Goal: Task Accomplishment & Management: Manage account settings

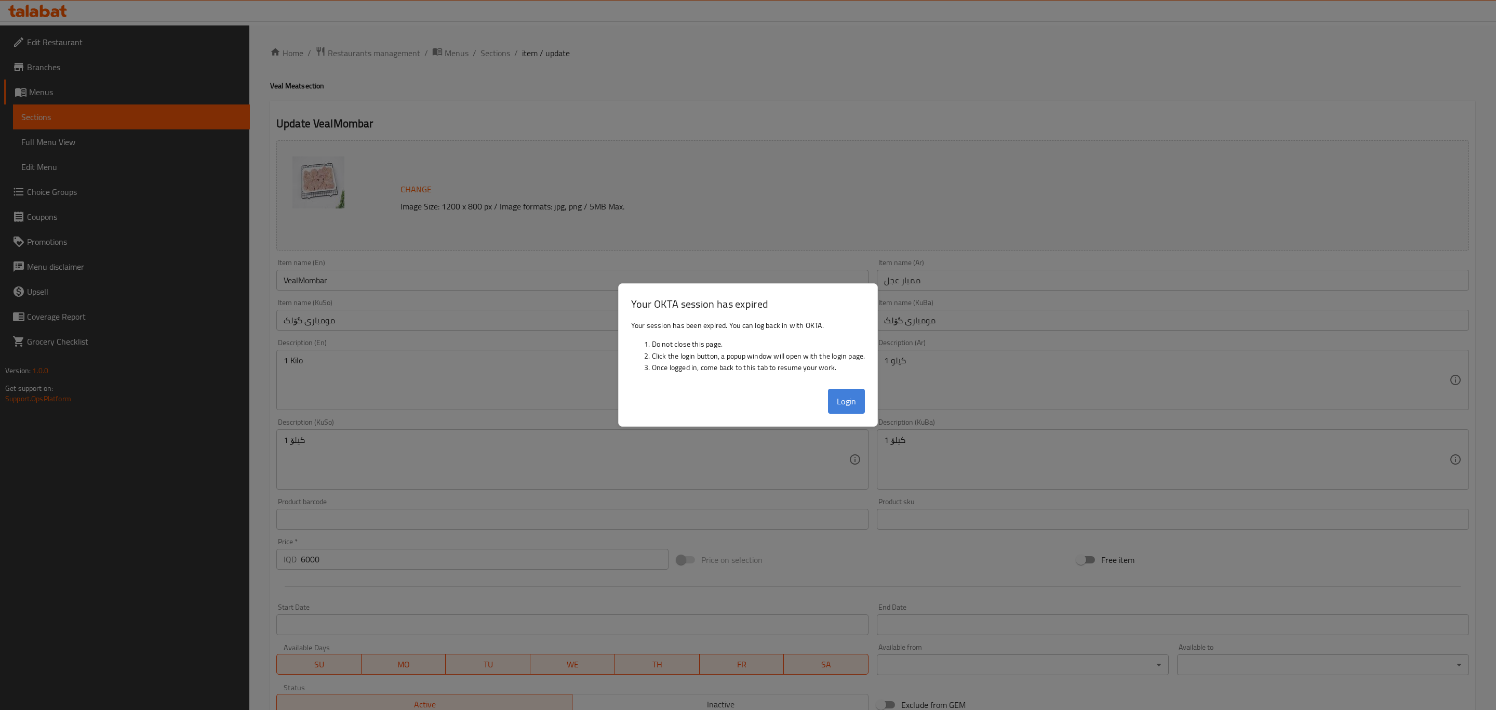
click at [843, 405] on button "Login" at bounding box center [846, 401] width 37 height 25
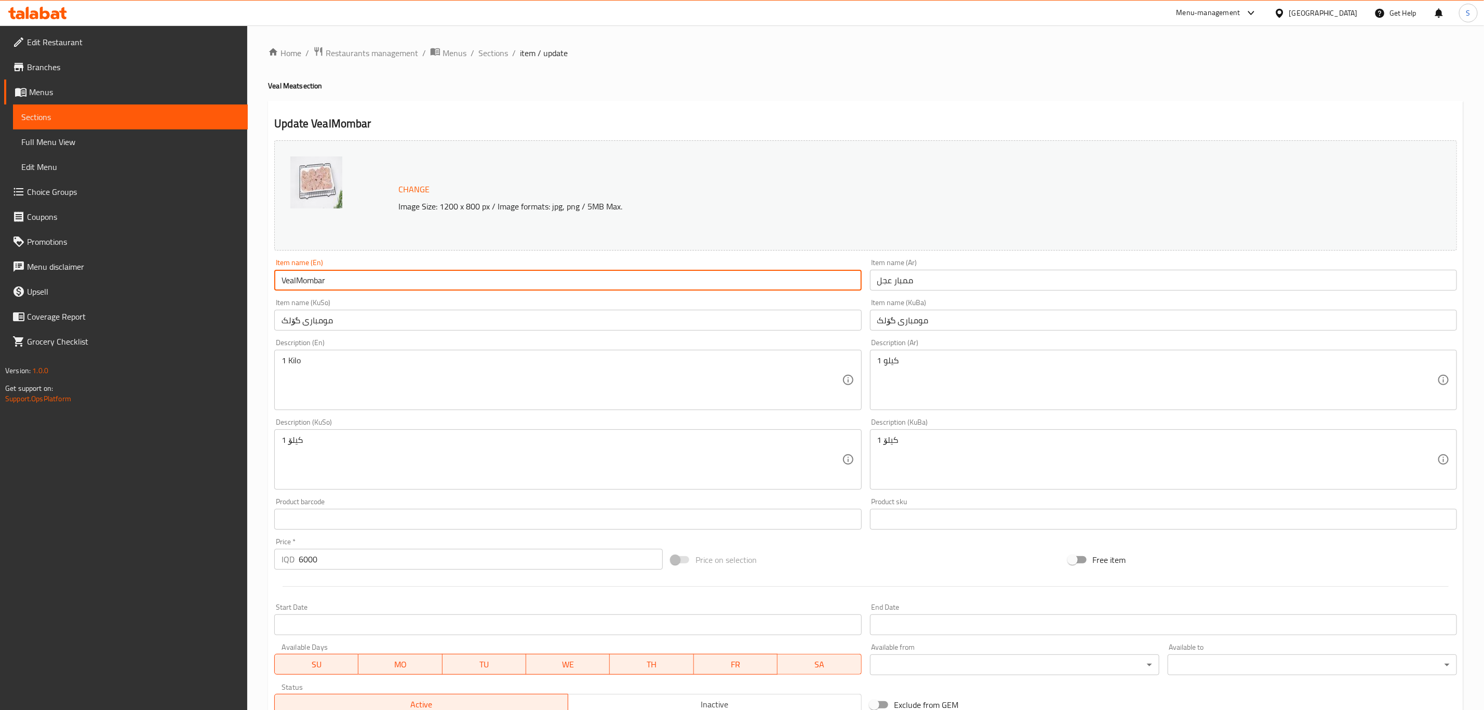
click at [300, 273] on input "VealMombar" at bounding box center [567, 280] width 587 height 21
click at [357, 286] on input "Veal Non-Cleaned Mombar" at bounding box center [567, 280] width 587 height 21
click at [335, 280] on input "Veal Non-Cleaned Mombar" at bounding box center [567, 280] width 587 height 21
drag, startPoint x: 335, startPoint y: 280, endPoint x: 406, endPoint y: 280, distance: 70.6
click at [406, 280] on input "Veal Non-Cleaned Mombar" at bounding box center [567, 280] width 587 height 21
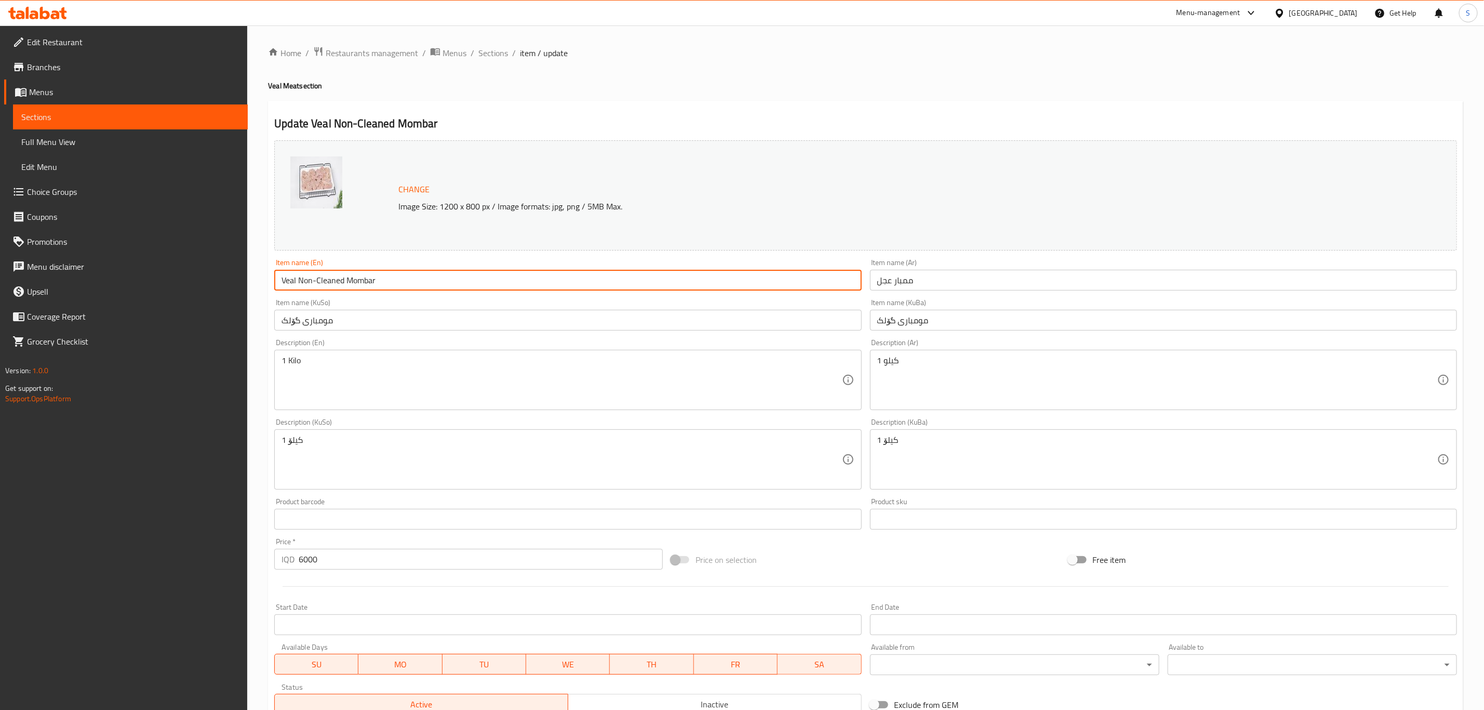
click at [306, 280] on input "Veal Non-Cleaned Mombar" at bounding box center [567, 280] width 587 height 21
drag, startPoint x: 306, startPoint y: 280, endPoint x: 326, endPoint y: 279, distance: 19.8
click at [326, 279] on input "Veal Non-Cleaned Mombar" at bounding box center [567, 280] width 587 height 21
paste input "Uncleaned"
type input "Veal Mombar (Uncleaned)"
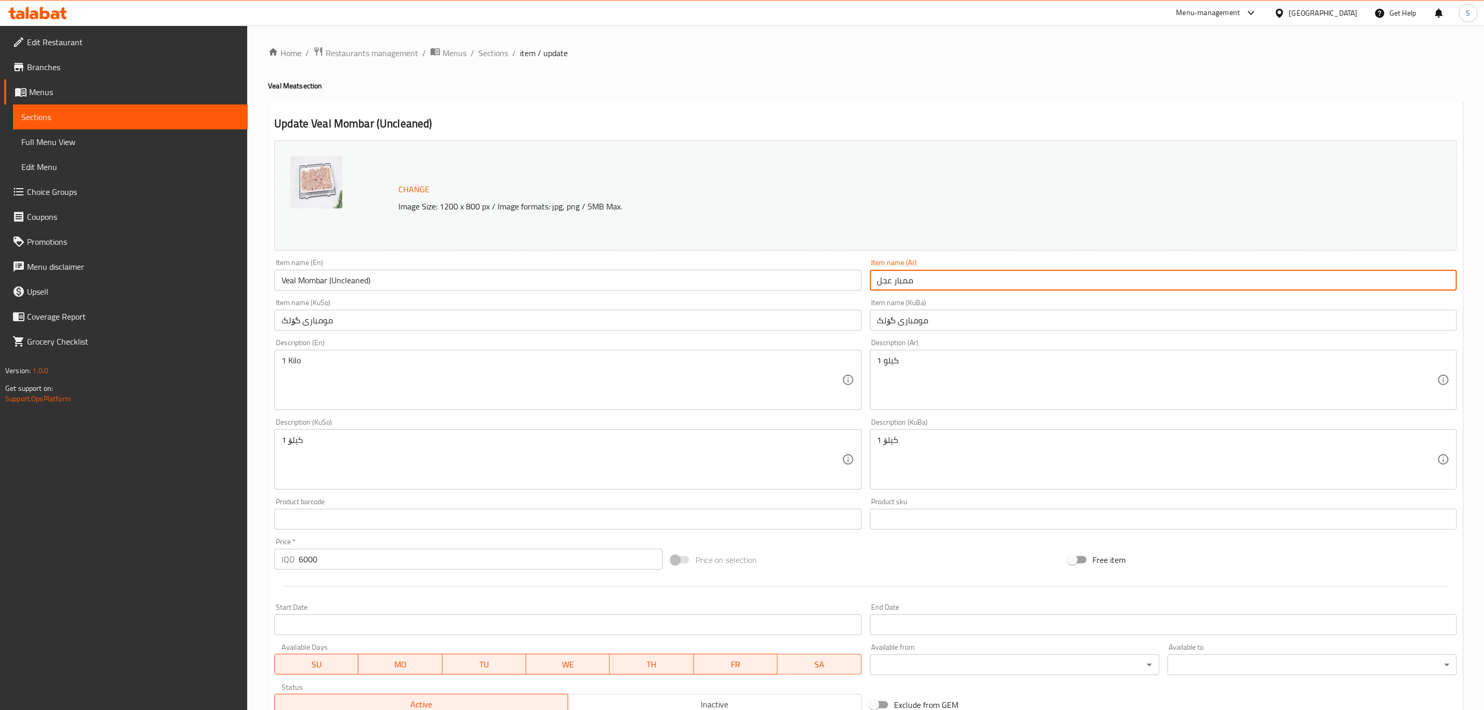
click at [931, 284] on input "ممبار عجل" at bounding box center [1163, 280] width 587 height 21
click at [891, 278] on input "ممبار عجل (غير منظف)" at bounding box center [1163, 280] width 587 height 21
drag, startPoint x: 891, startPoint y: 278, endPoint x: 915, endPoint y: 279, distance: 23.4
click at [915, 279] on input "ممبار عجل (غير منظف)" at bounding box center [1163, 280] width 587 height 21
type input "ممبار عجل (غير منظف)"
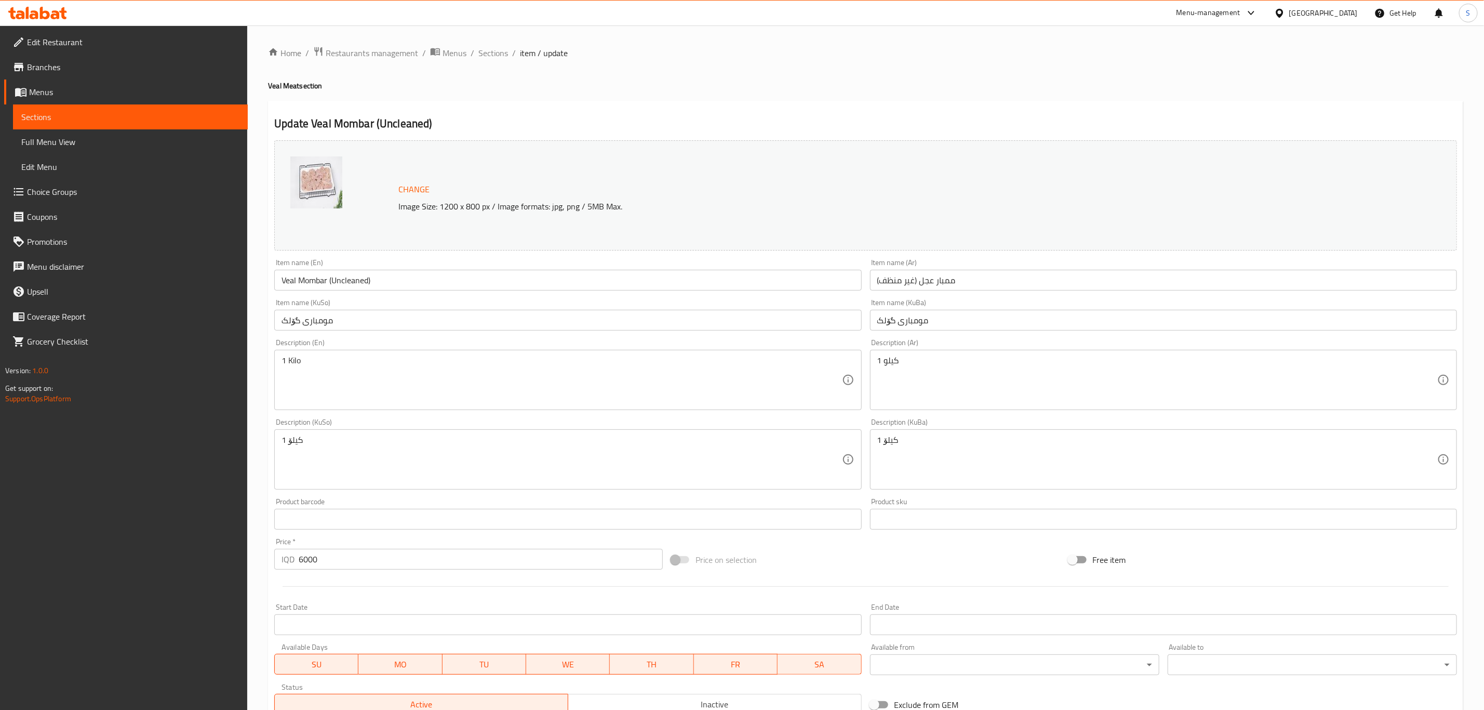
click at [947, 318] on input "مومباری گۆلک" at bounding box center [1163, 320] width 587 height 21
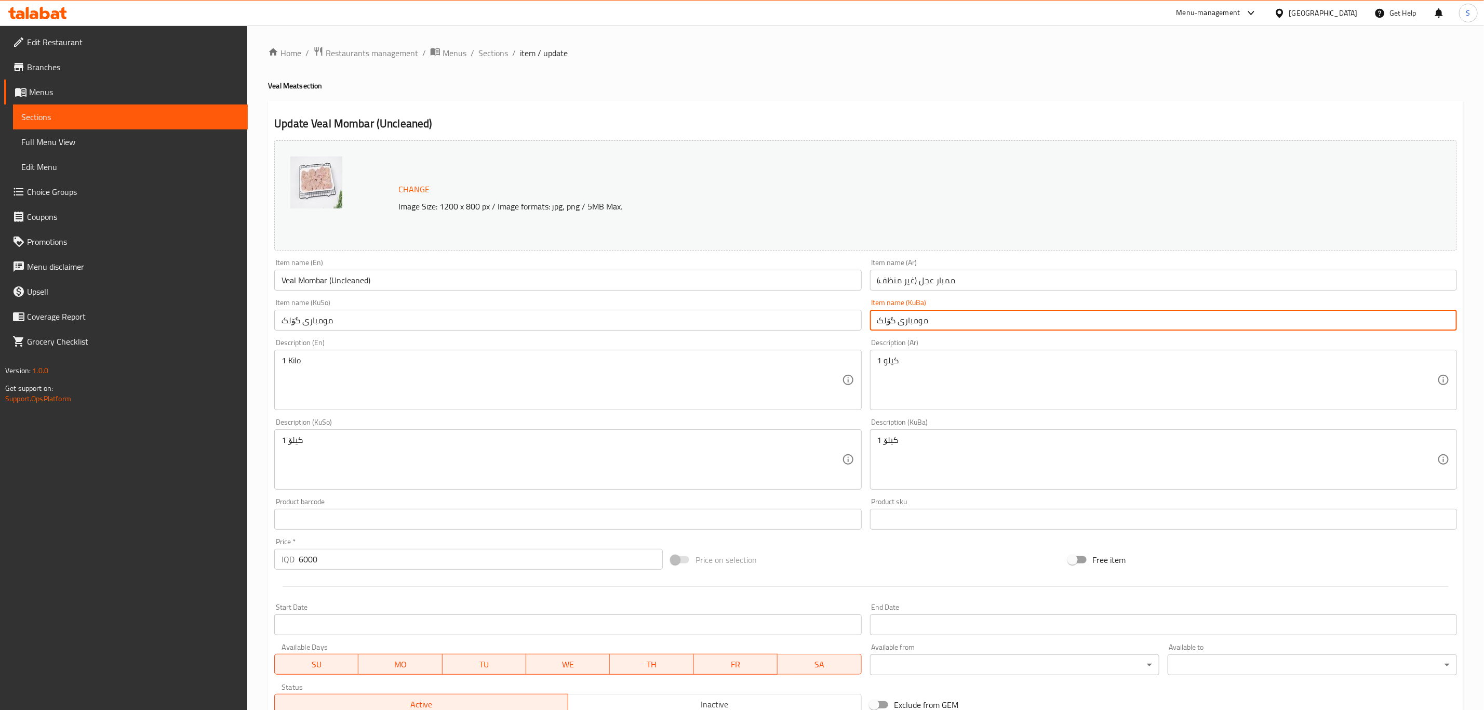
click at [914, 318] on input "مومباری گۆلک" at bounding box center [1163, 320] width 587 height 21
click at [917, 325] on input "مومباری گۆلک" at bounding box center [1163, 320] width 587 height 21
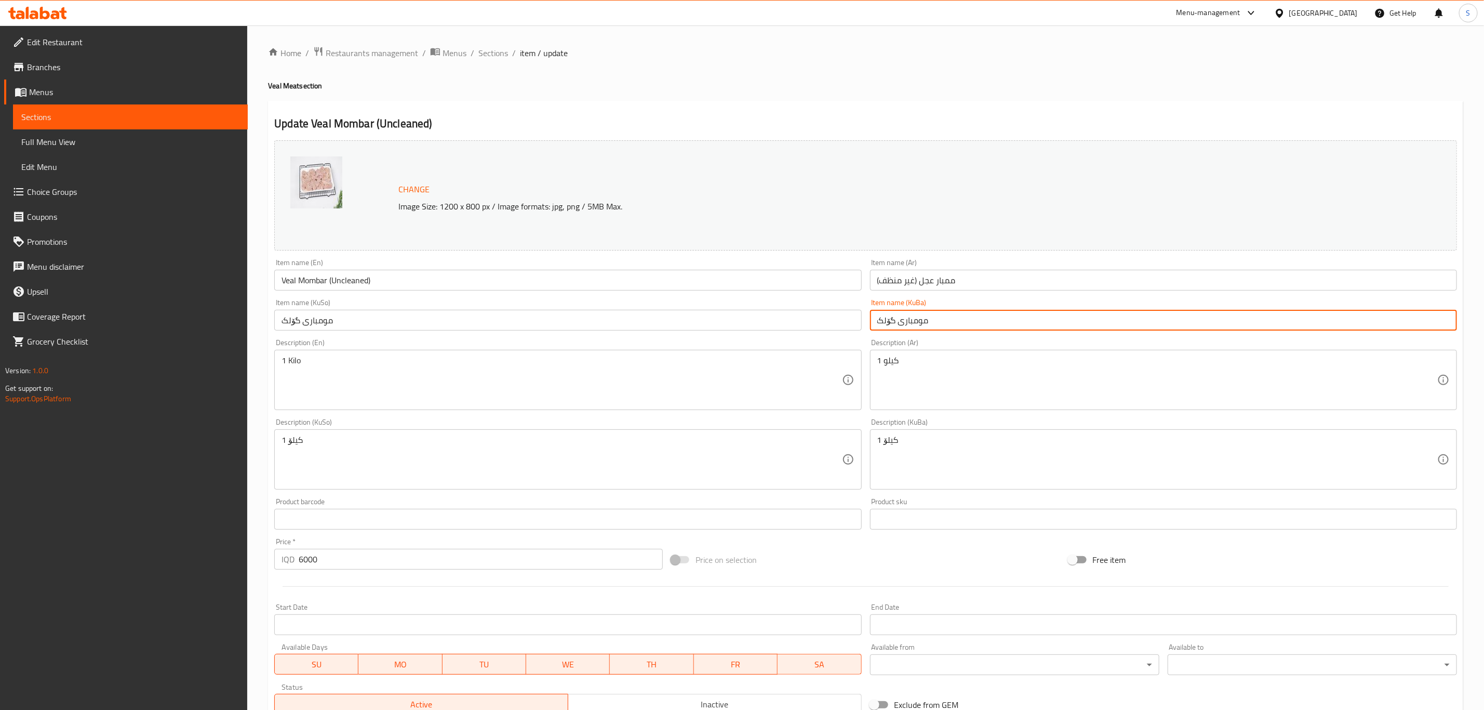
click at [917, 325] on input "مومباری گۆلک" at bounding box center [1163, 320] width 587 height 21
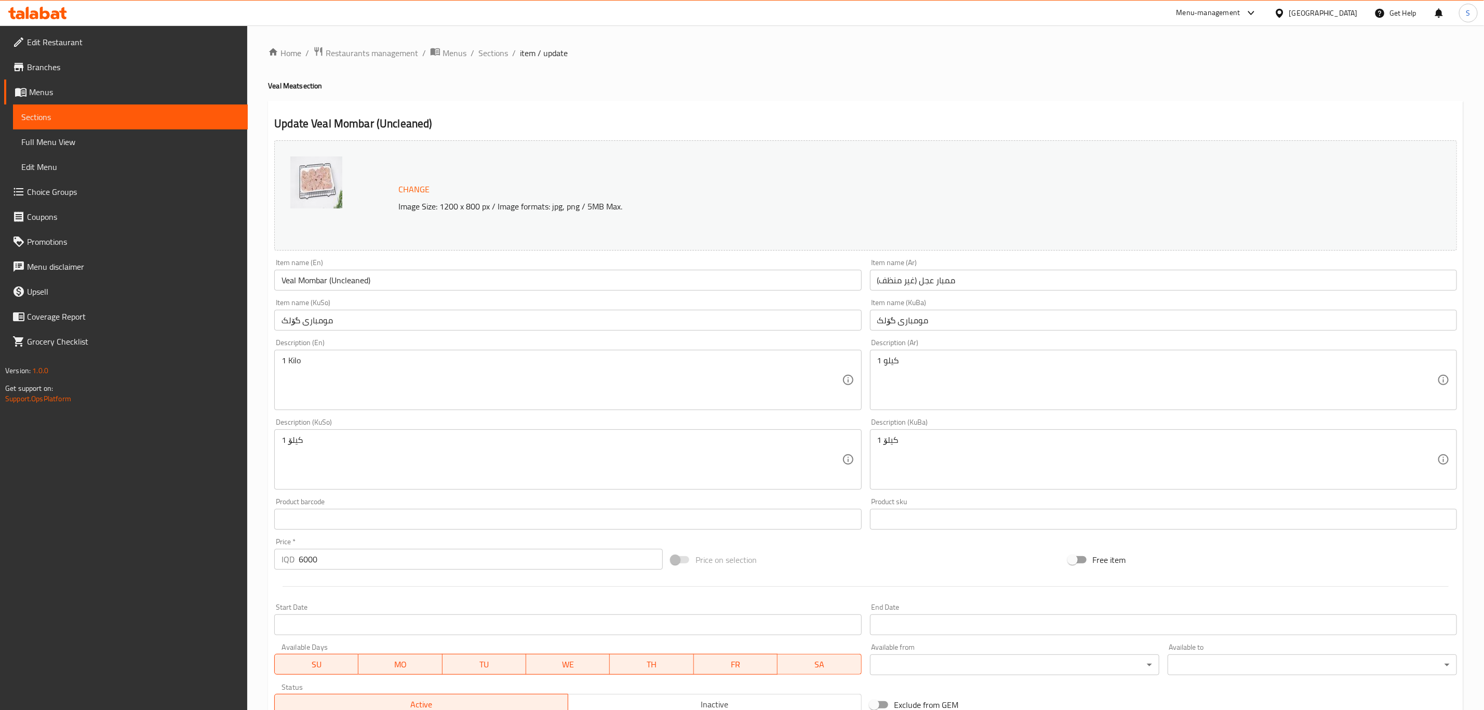
click at [941, 319] on input "مومباری گۆلک" at bounding box center [1163, 320] width 587 height 21
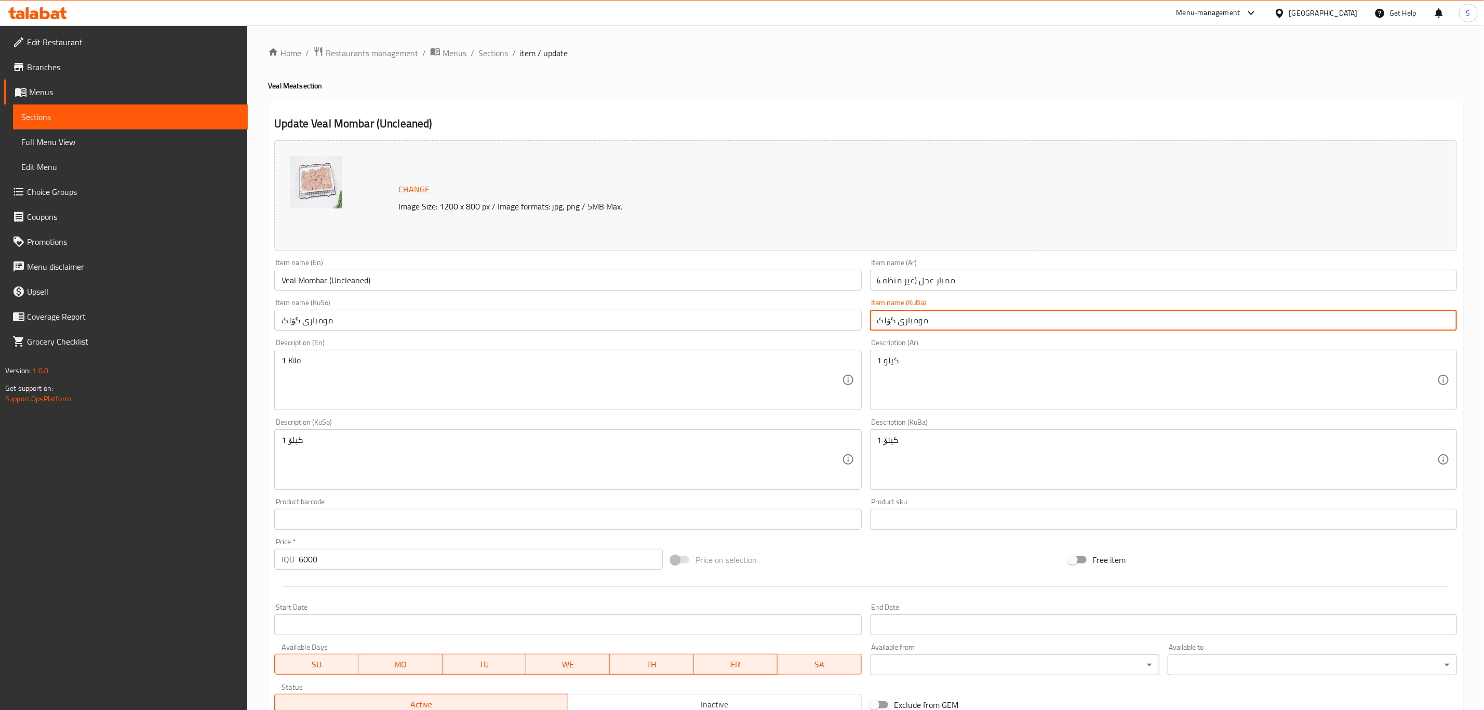
paste input "(خاوێن نەکراو)"
type input "مومباری گۆلک (خاوێن نەکراو)"
click at [809, 320] on input "مومباری گۆلک" at bounding box center [567, 320] width 587 height 21
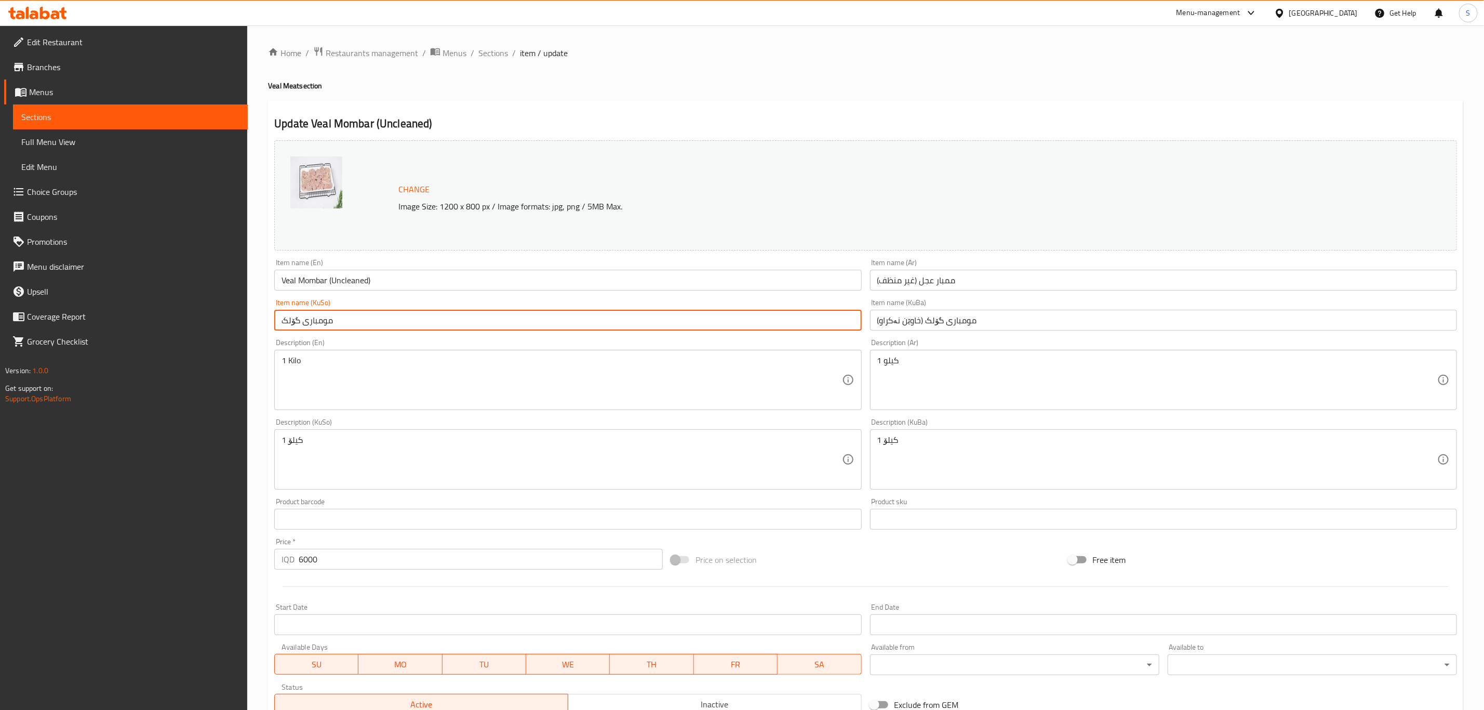
paste input "(خاوێن نەکراو)"
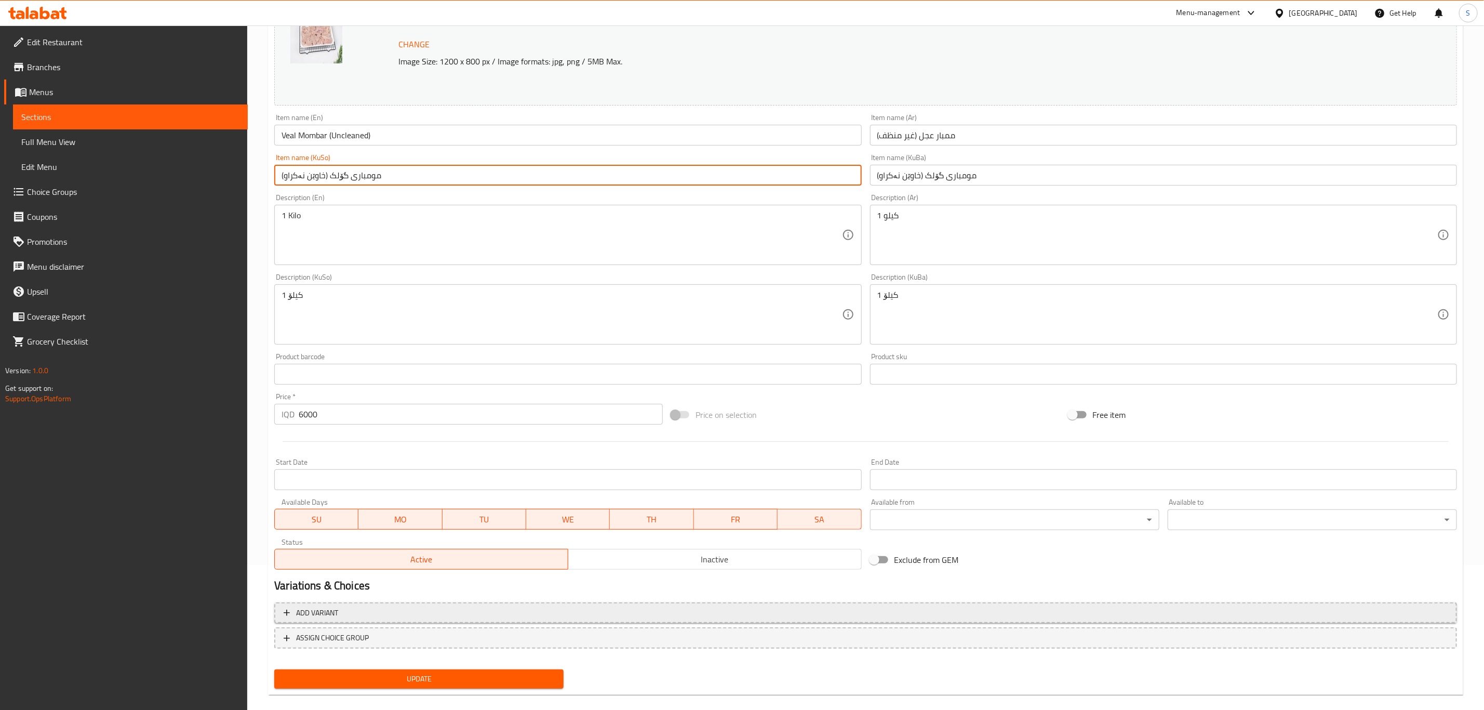
scroll to position [158, 0]
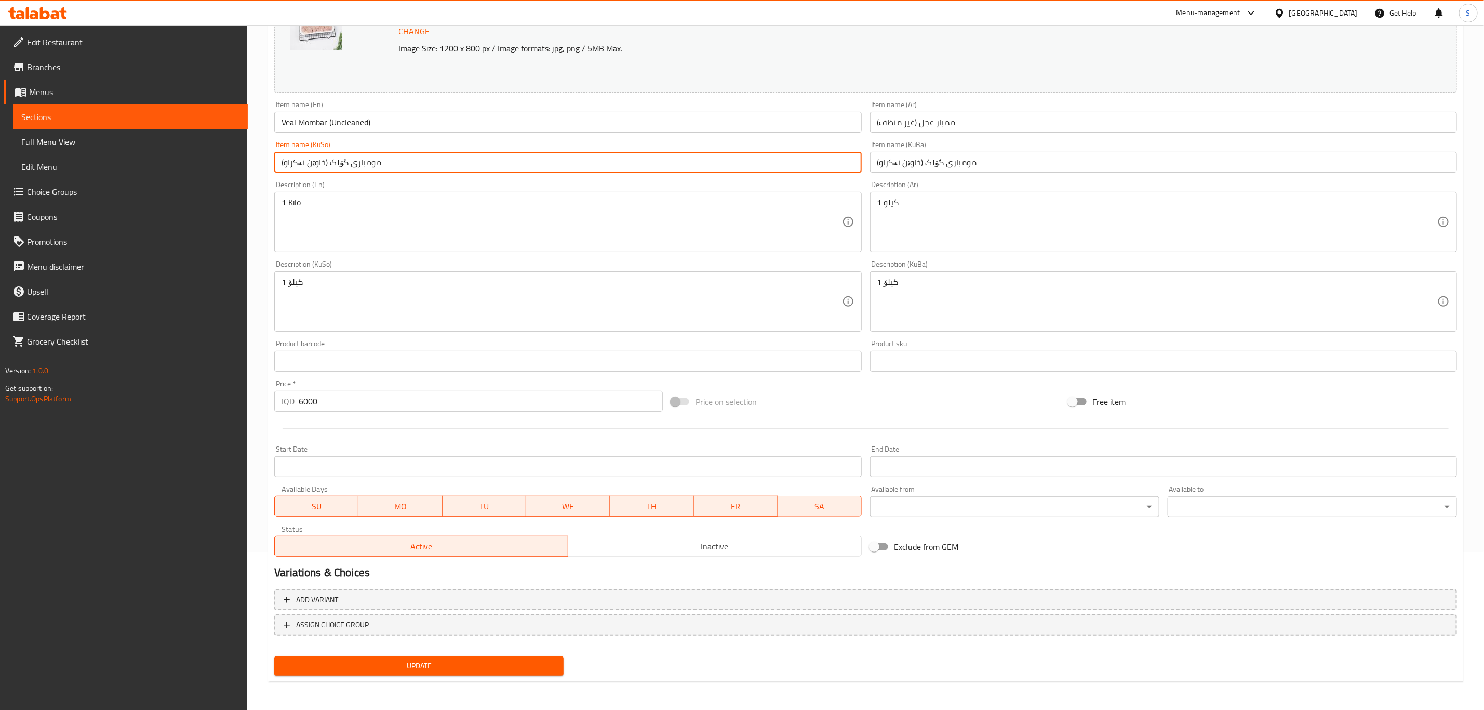
type input "مومباری گۆلک (خاوێن نەکراو)"
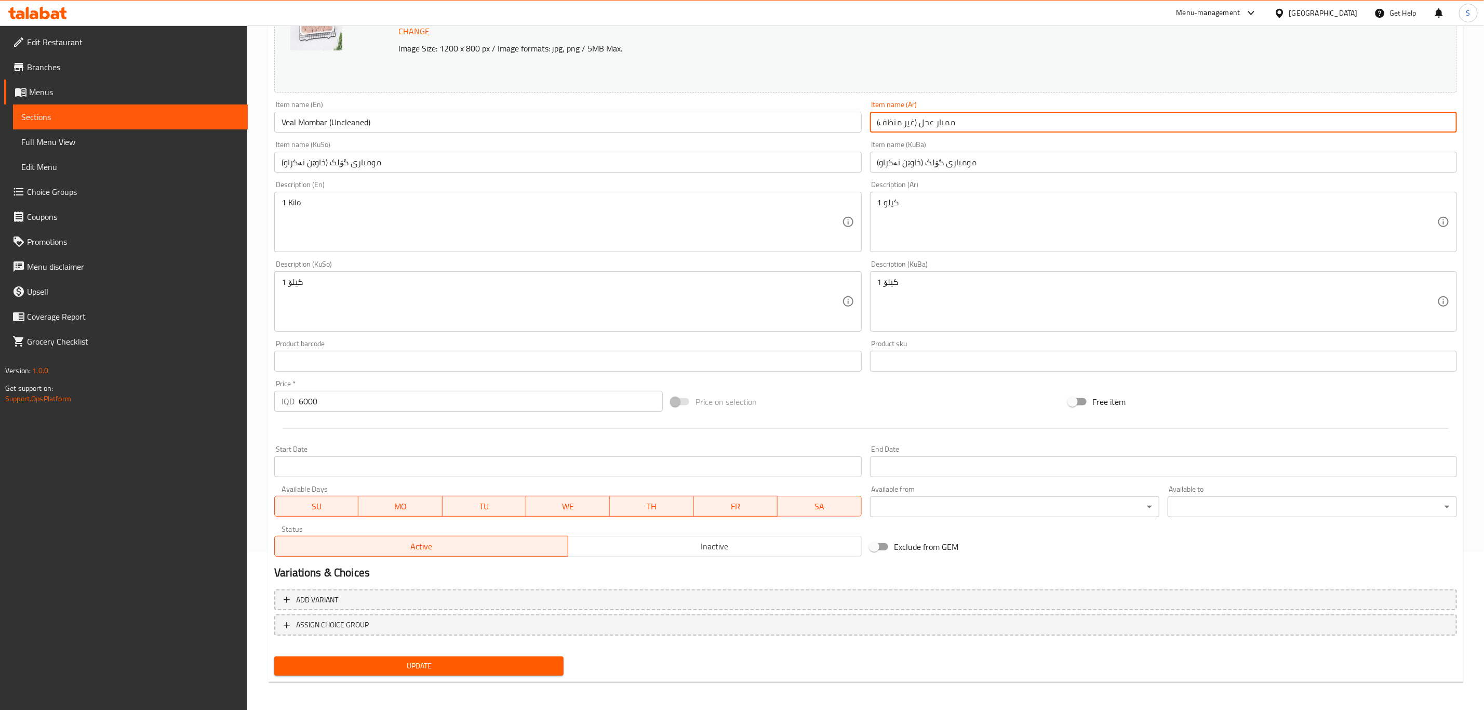
drag, startPoint x: 877, startPoint y: 125, endPoint x: 859, endPoint y: 125, distance: 18.7
click at [859, 125] on div "Change Image Size: 1200 x 800 px / Image formats: jpg, png / 5MB Max. Item name…" at bounding box center [865, 269] width 1191 height 582
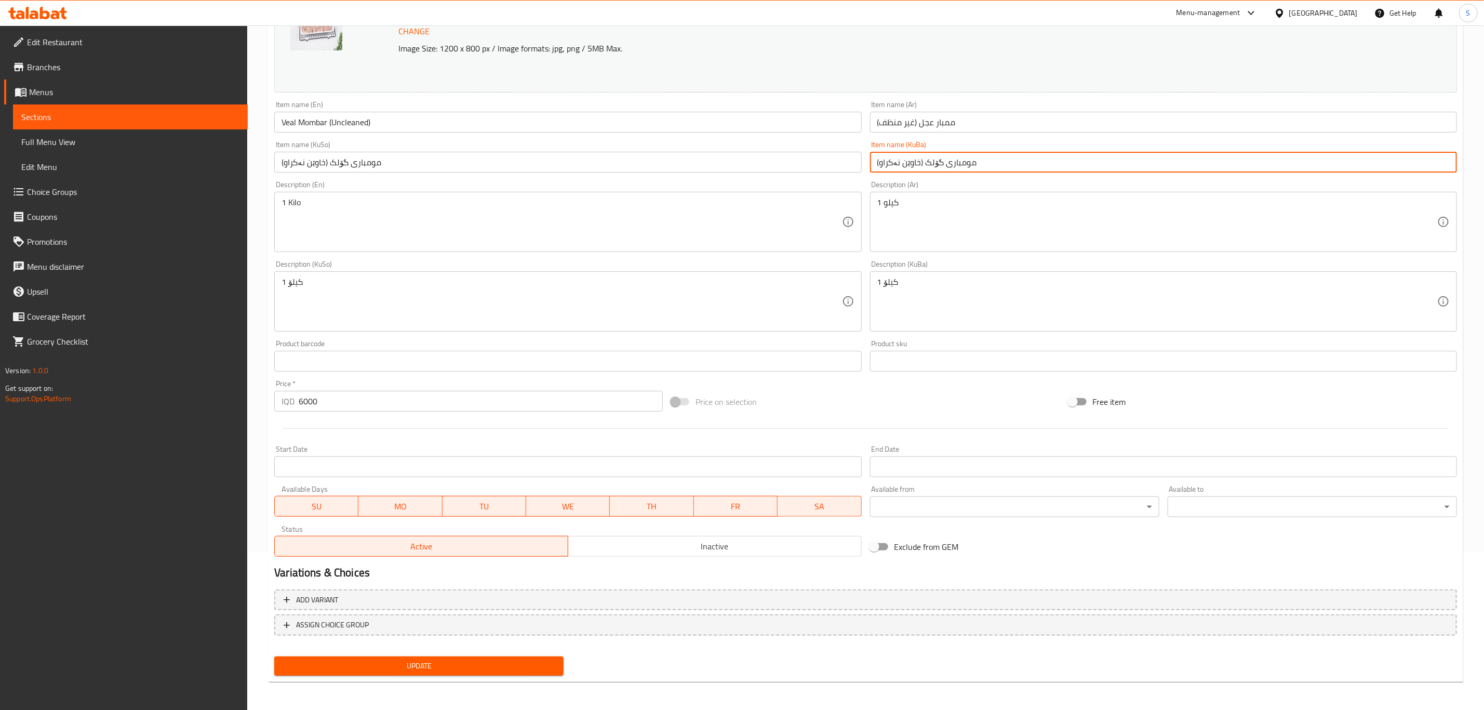
drag, startPoint x: 876, startPoint y: 159, endPoint x: 820, endPoint y: 165, distance: 56.4
click at [820, 165] on div "Change Image Size: 1200 x 800 px / Image formats: jpg, png / 5MB Max. Item name…" at bounding box center [865, 269] width 1191 height 582
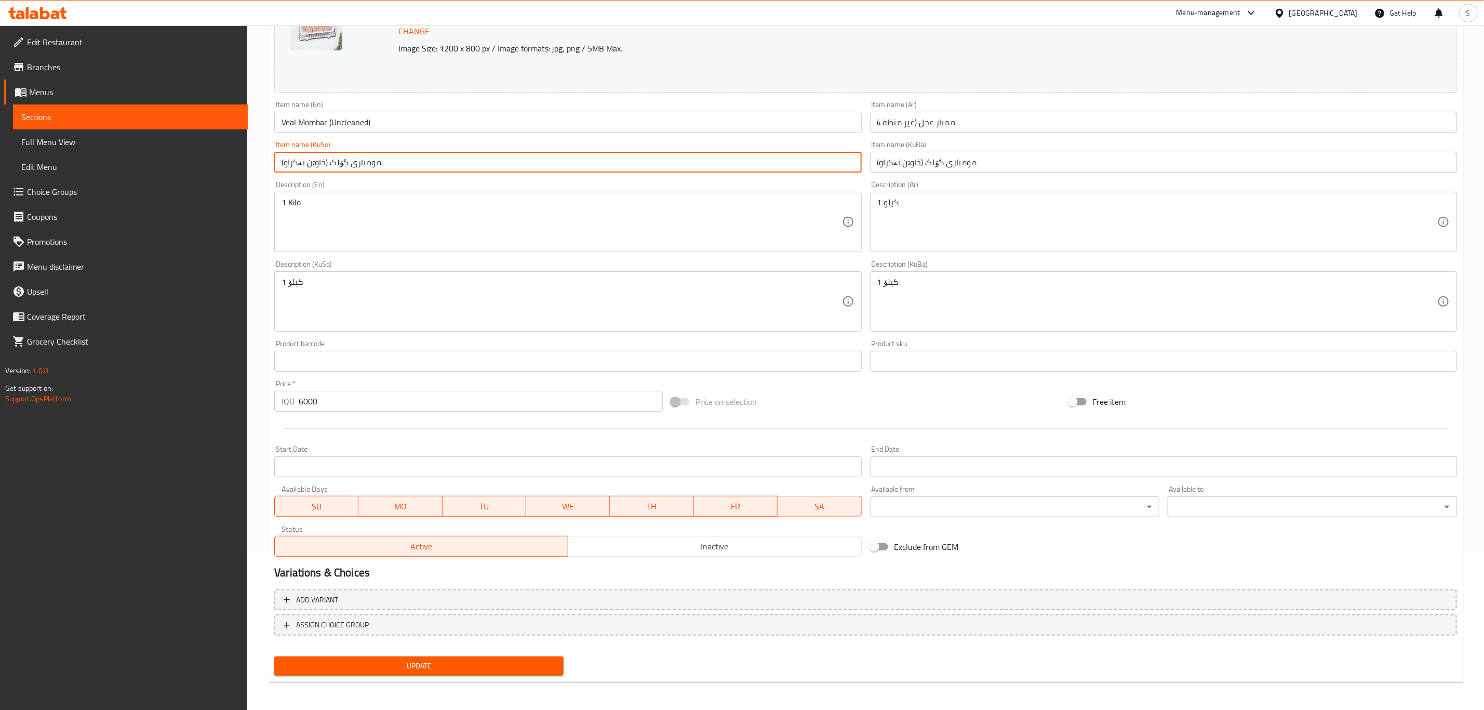
drag, startPoint x: 279, startPoint y: 166, endPoint x: 245, endPoint y: 166, distance: 34.3
click at [245, 166] on div "Edit Restaurant Branches Menus Sections Full Menu View Edit Menu Choice Groups …" at bounding box center [742, 289] width 1484 height 843
click at [448, 659] on span "Update" at bounding box center [419, 665] width 273 height 13
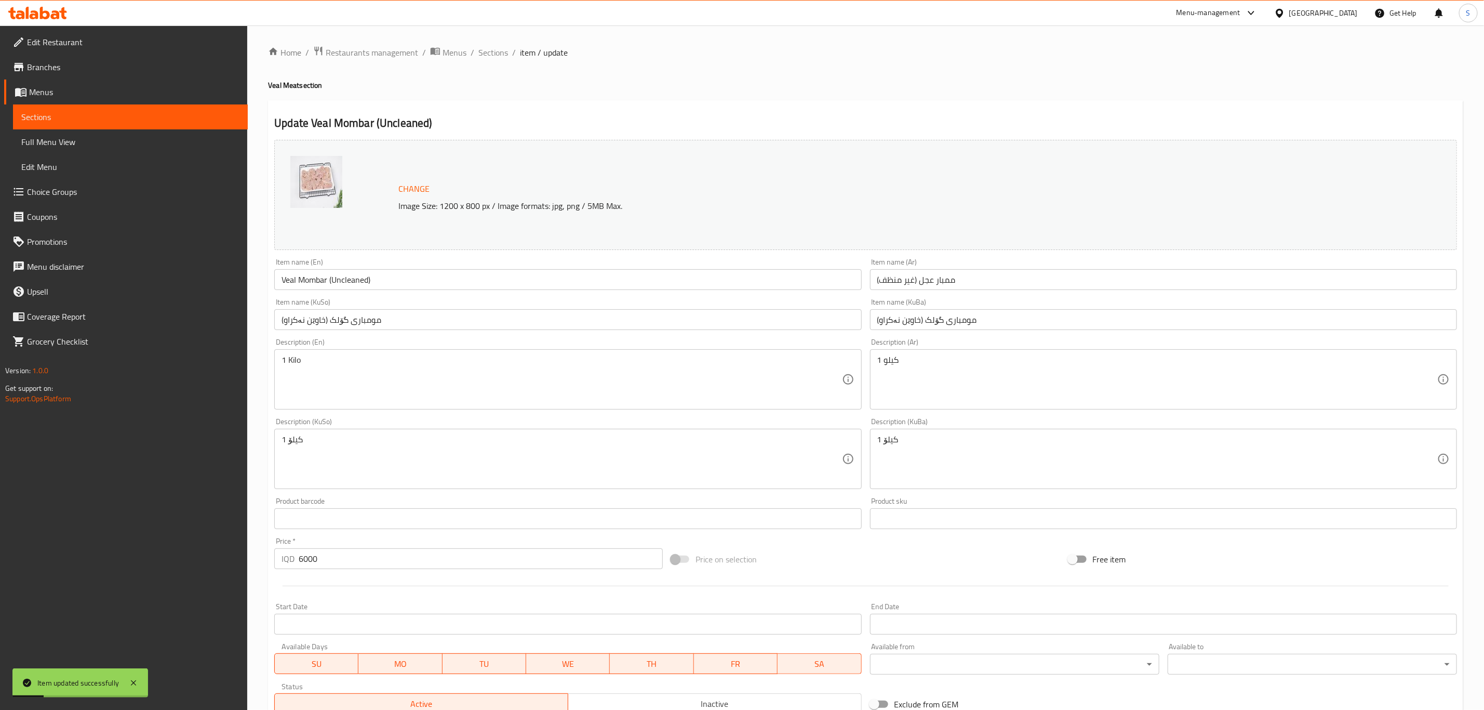
scroll to position [0, 0]
click at [482, 53] on span "Sections" at bounding box center [493, 53] width 30 height 12
